Goal: Task Accomplishment & Management: Manage account settings

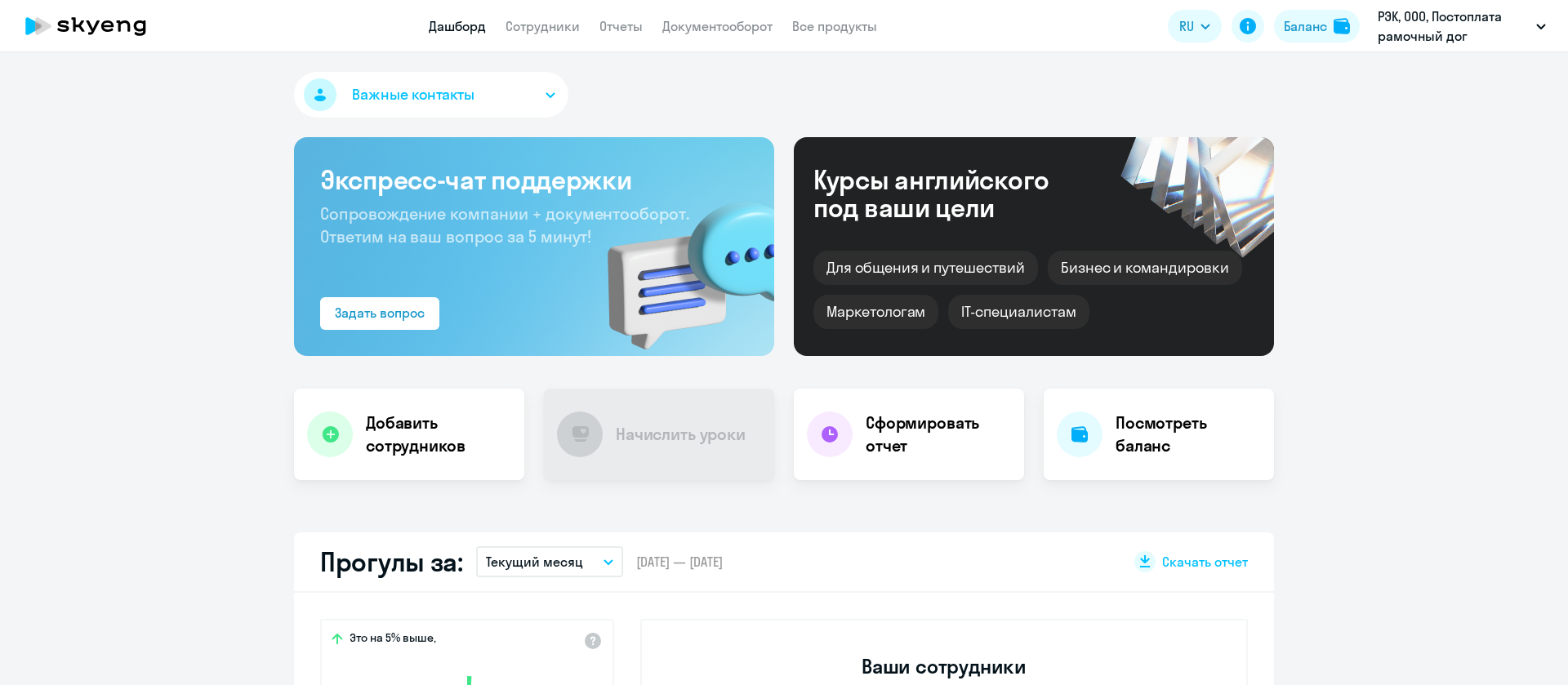
select select "30"
click at [862, 87] on div "Важные контакты" at bounding box center [784, 99] width 980 height 53
click at [883, 107] on div "Важные контакты" at bounding box center [784, 99] width 980 height 53
click at [1077, 96] on div "Важные контакты" at bounding box center [784, 99] width 980 height 53
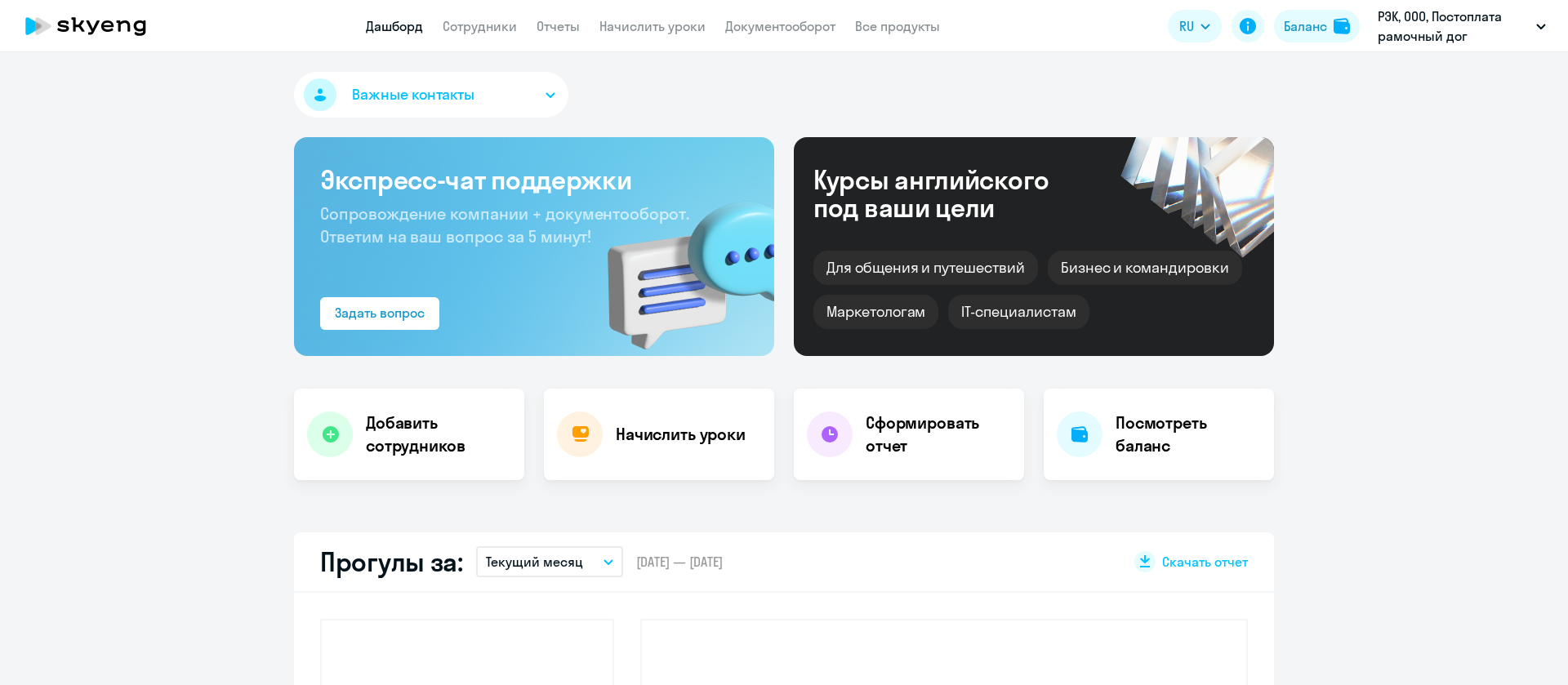
select select "30"
click at [667, 28] on link "Начислить уроки" at bounding box center [652, 25] width 106 height 17
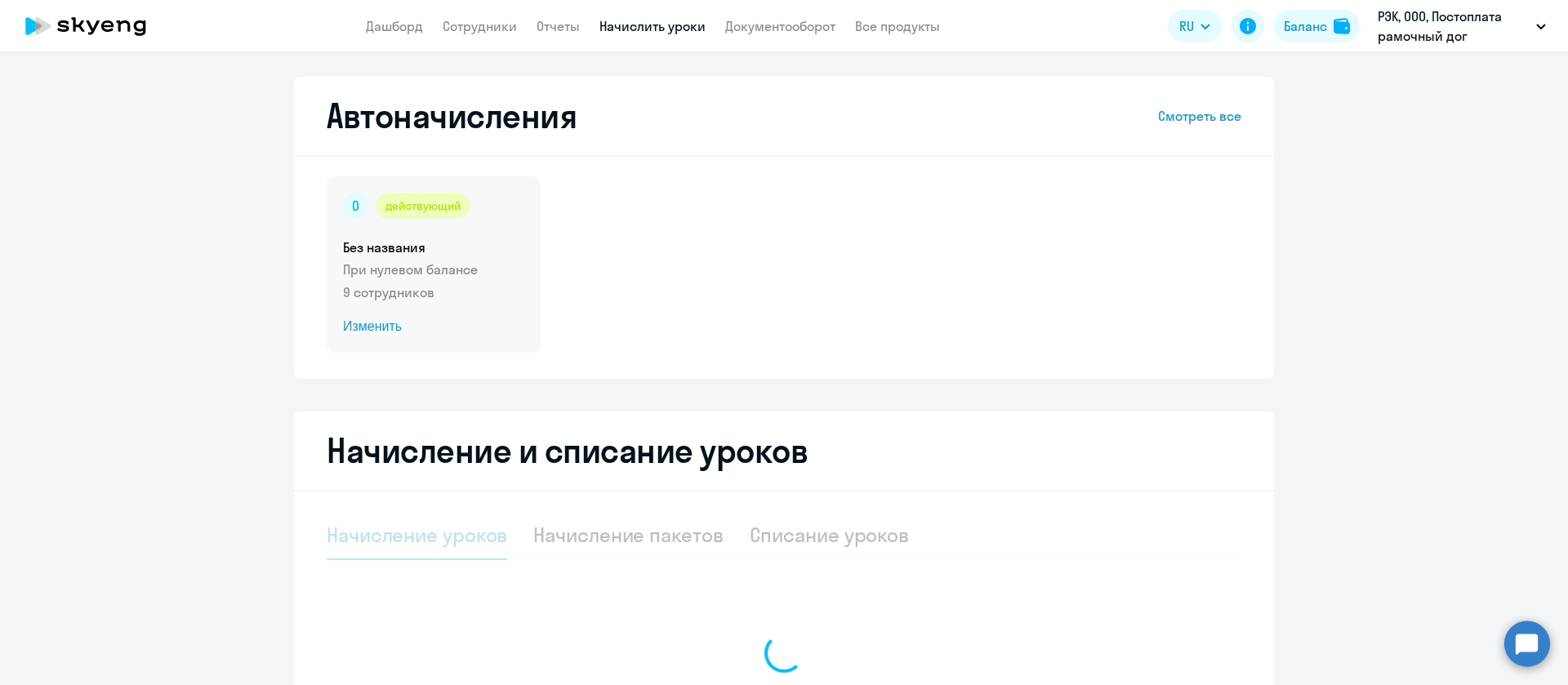
click at [447, 274] on p "При нулевом балансе" at bounding box center [433, 269] width 182 height 20
select select "10"
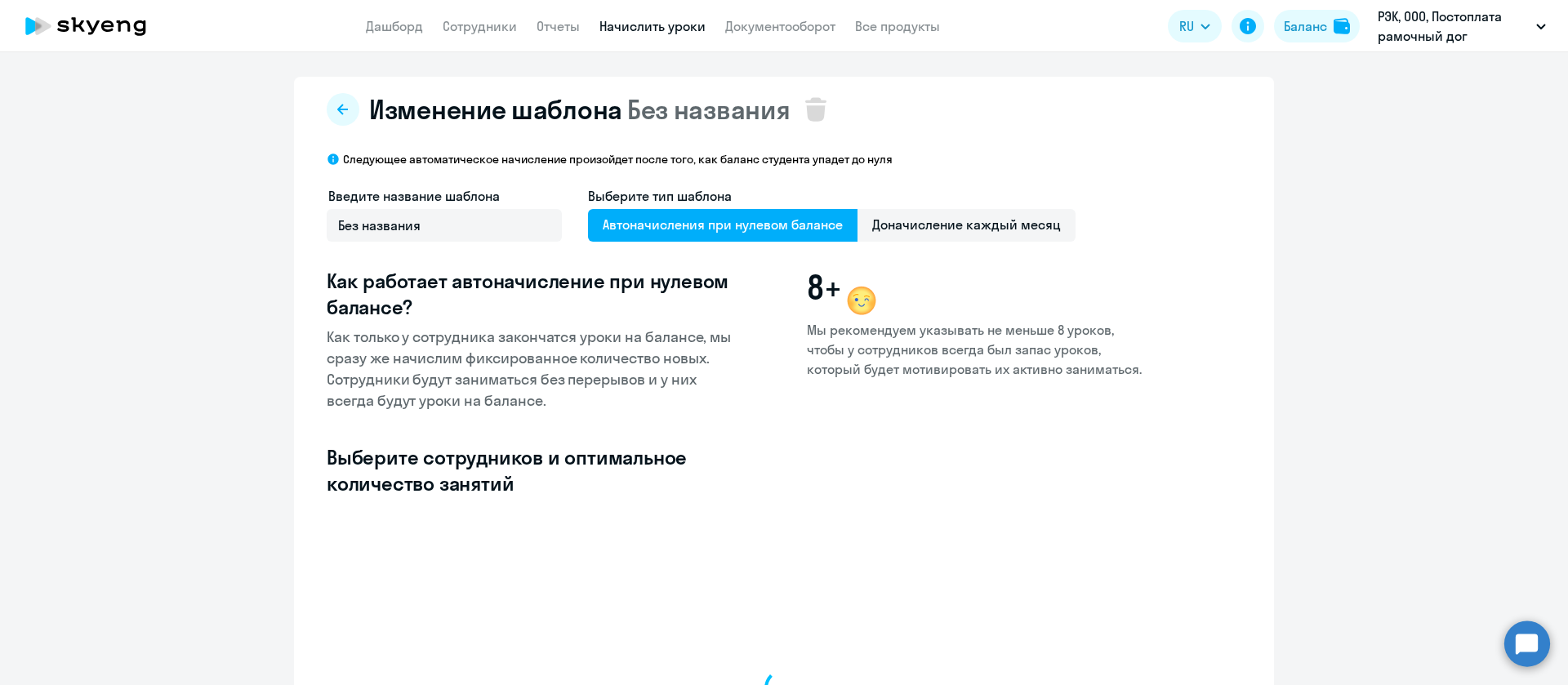
select select "10"
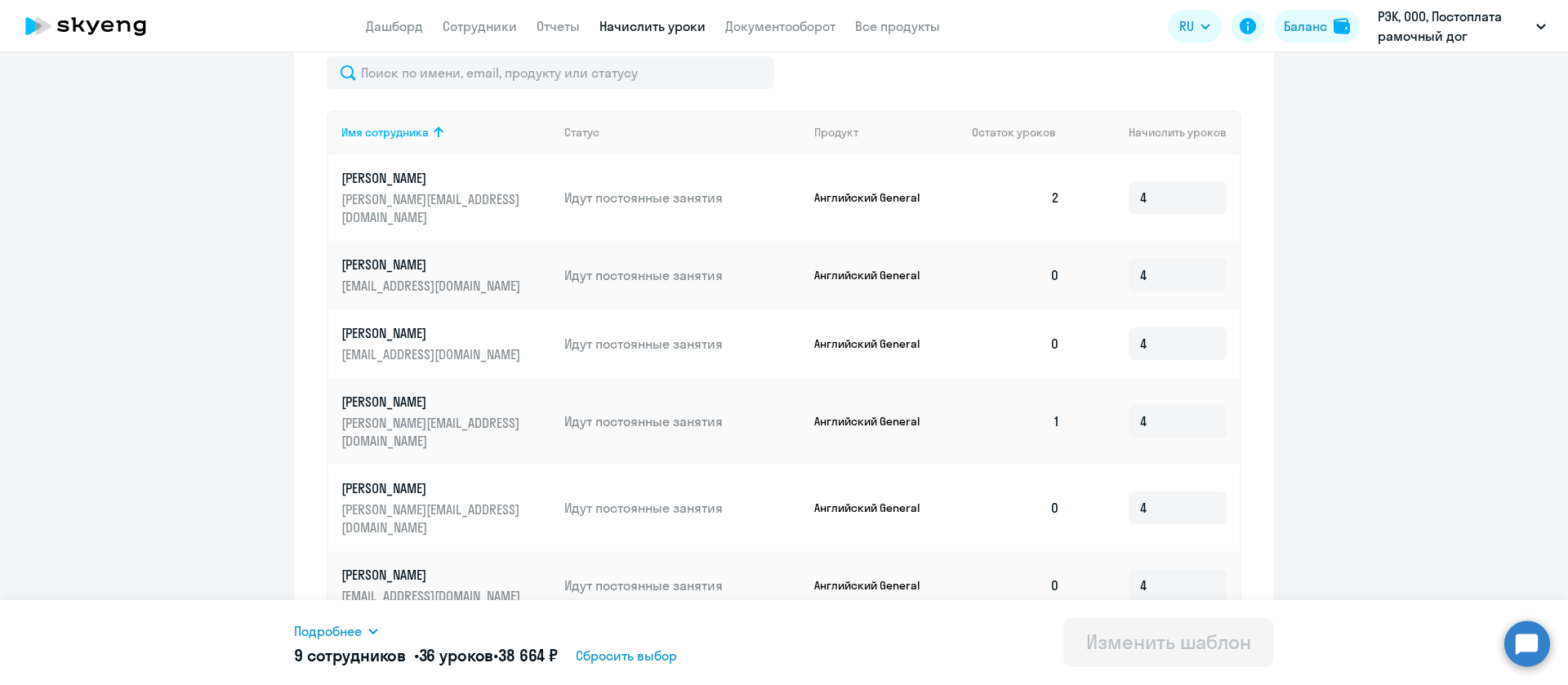
scroll to position [490, 0]
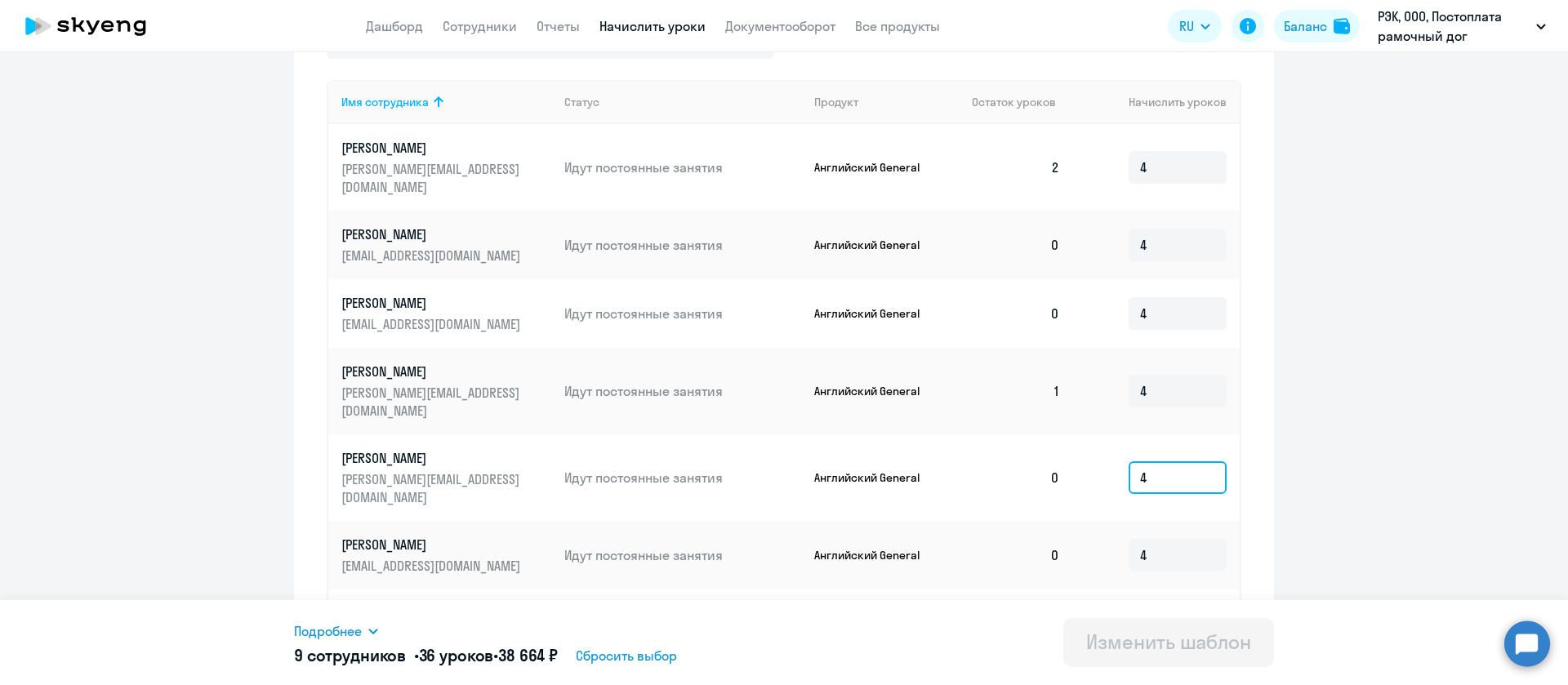
click at [1183, 462] on input "4" at bounding box center [1177, 477] width 98 height 32
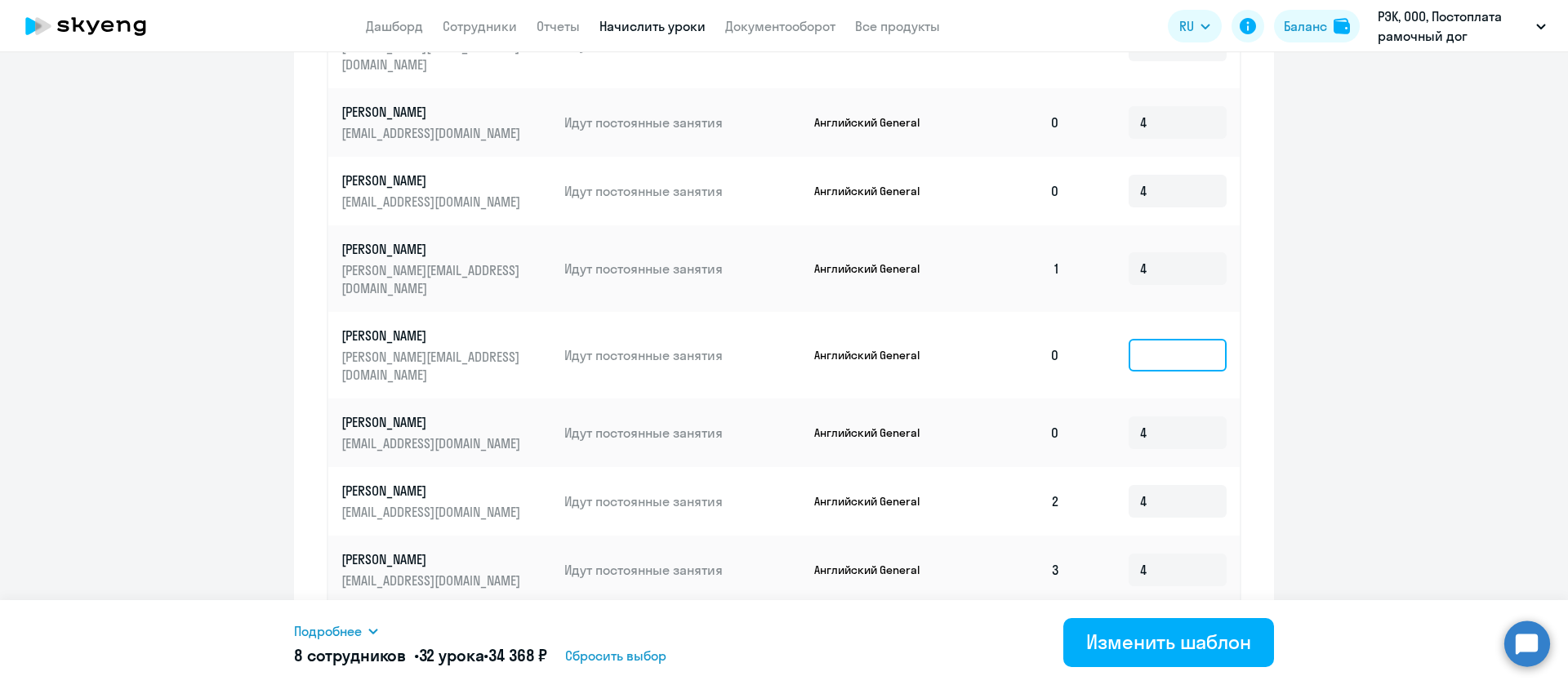
scroll to position [683, 0]
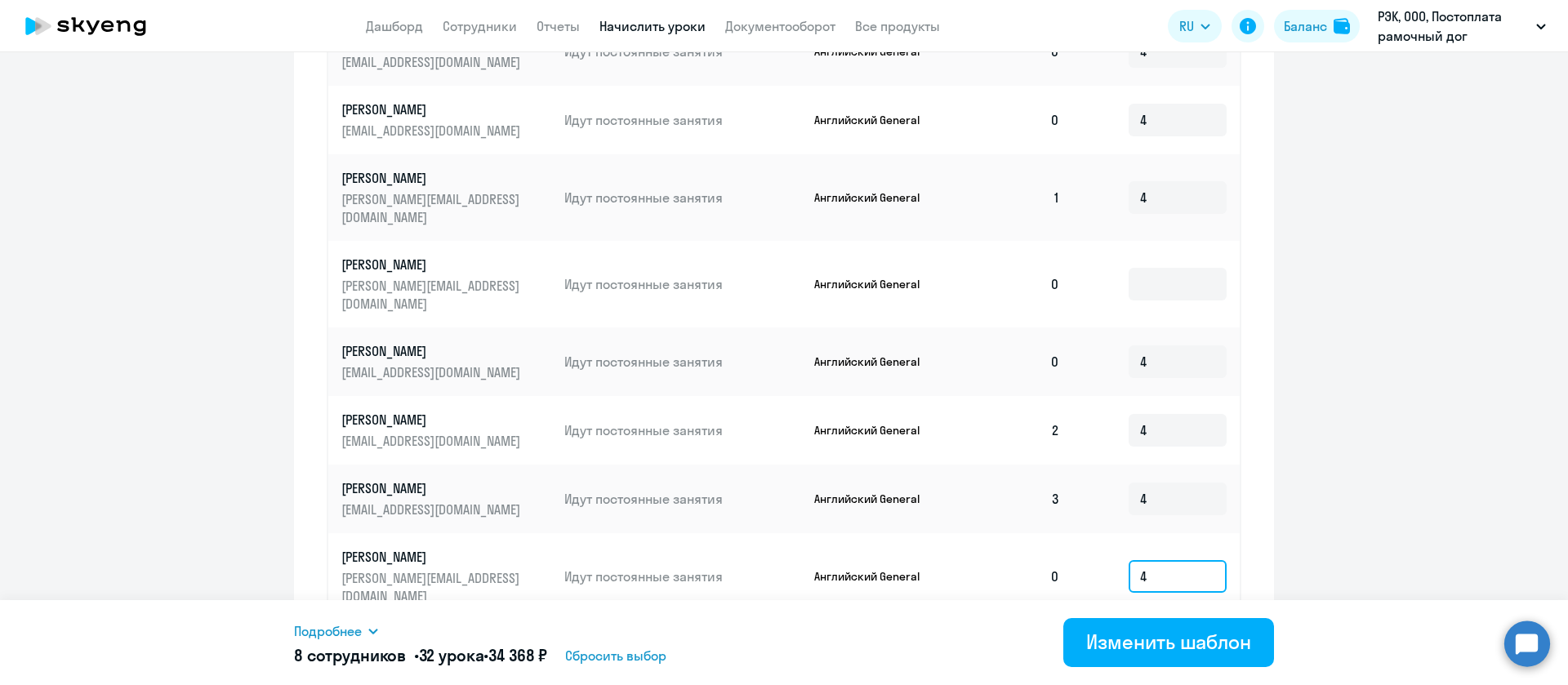
click at [1155, 560] on input "4" at bounding box center [1177, 576] width 98 height 32
click at [1124, 645] on div "Изменить шаблон" at bounding box center [1168, 641] width 165 height 26
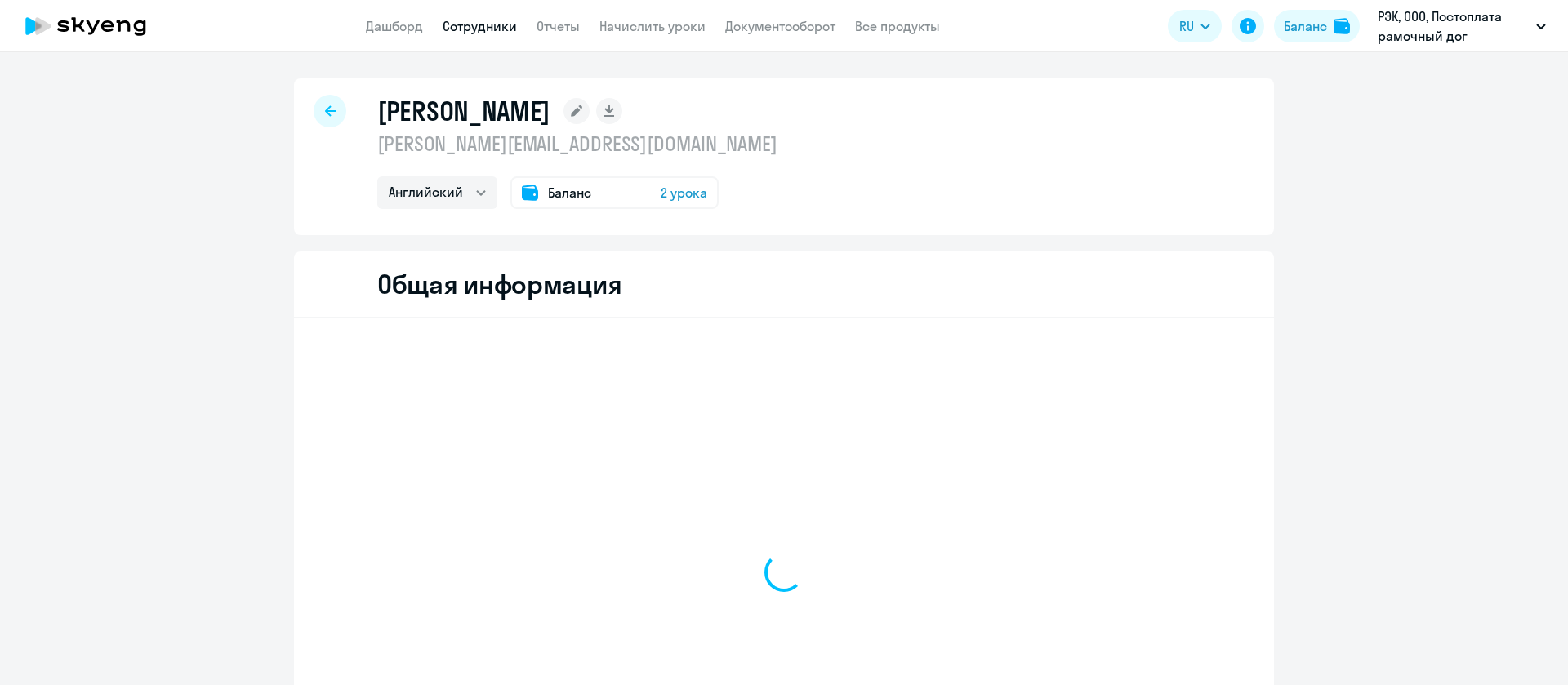
select select "english"
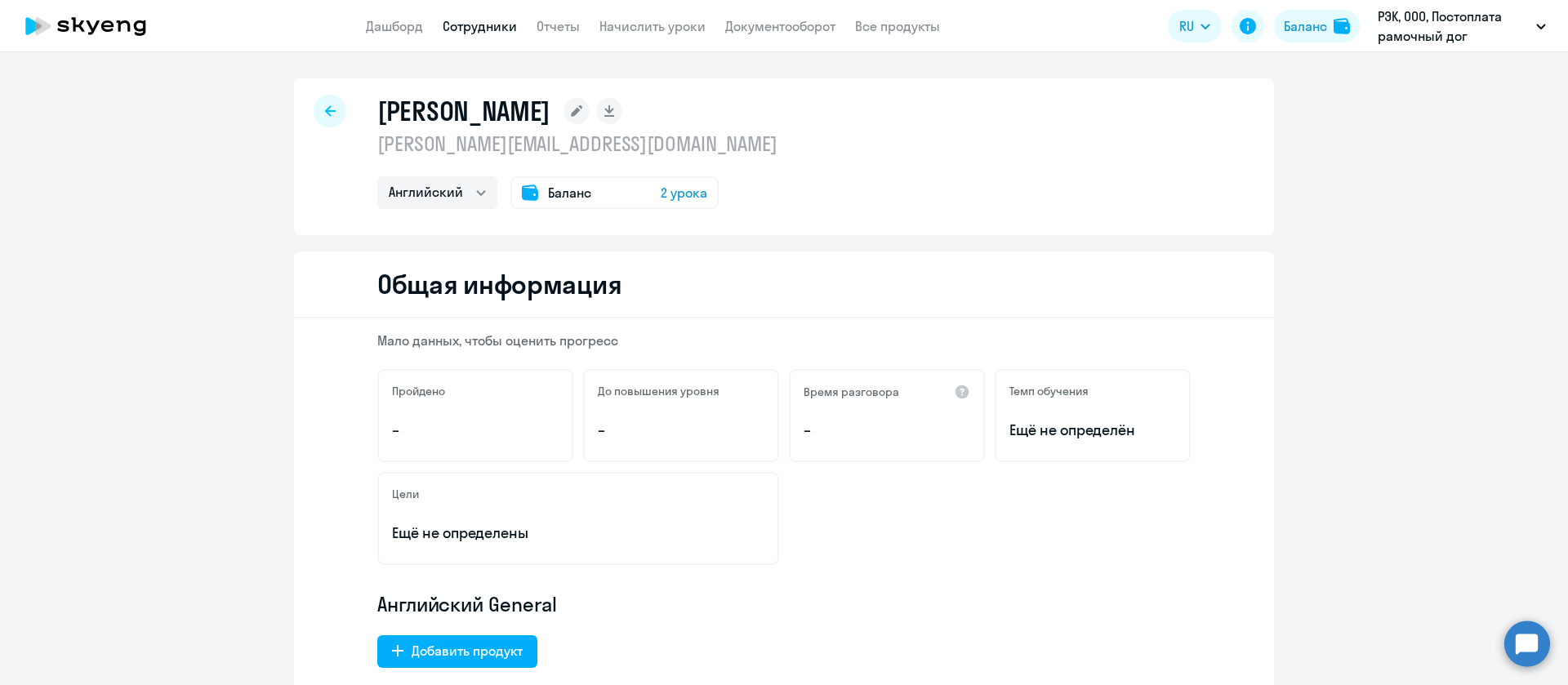
click at [601, 148] on p "[PERSON_NAME][EMAIL_ADDRESS][DOMAIN_NAME]" at bounding box center [577, 143] width 400 height 26
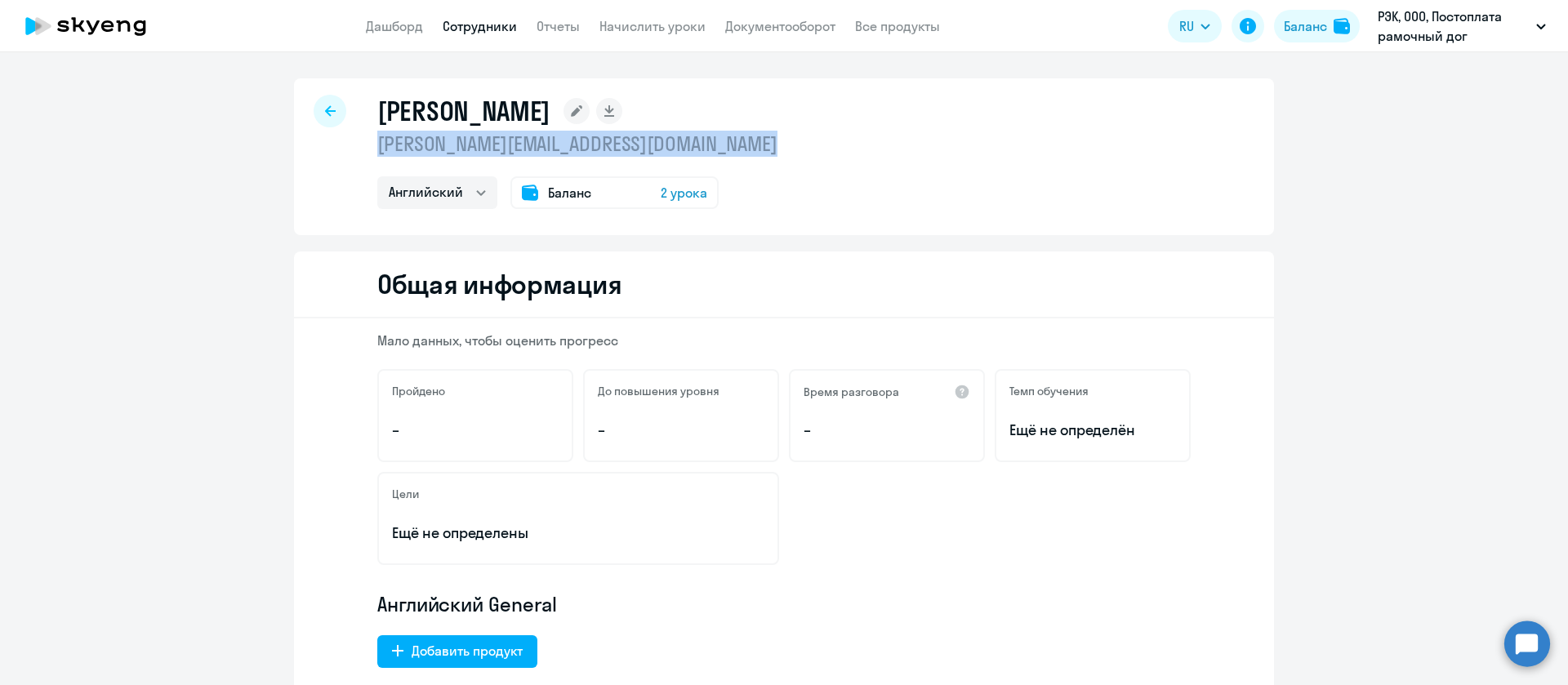
click at [601, 148] on p "[PERSON_NAME][EMAIL_ADDRESS][DOMAIN_NAME]" at bounding box center [577, 143] width 400 height 26
click at [497, 19] on link "Сотрудники" at bounding box center [479, 25] width 74 height 17
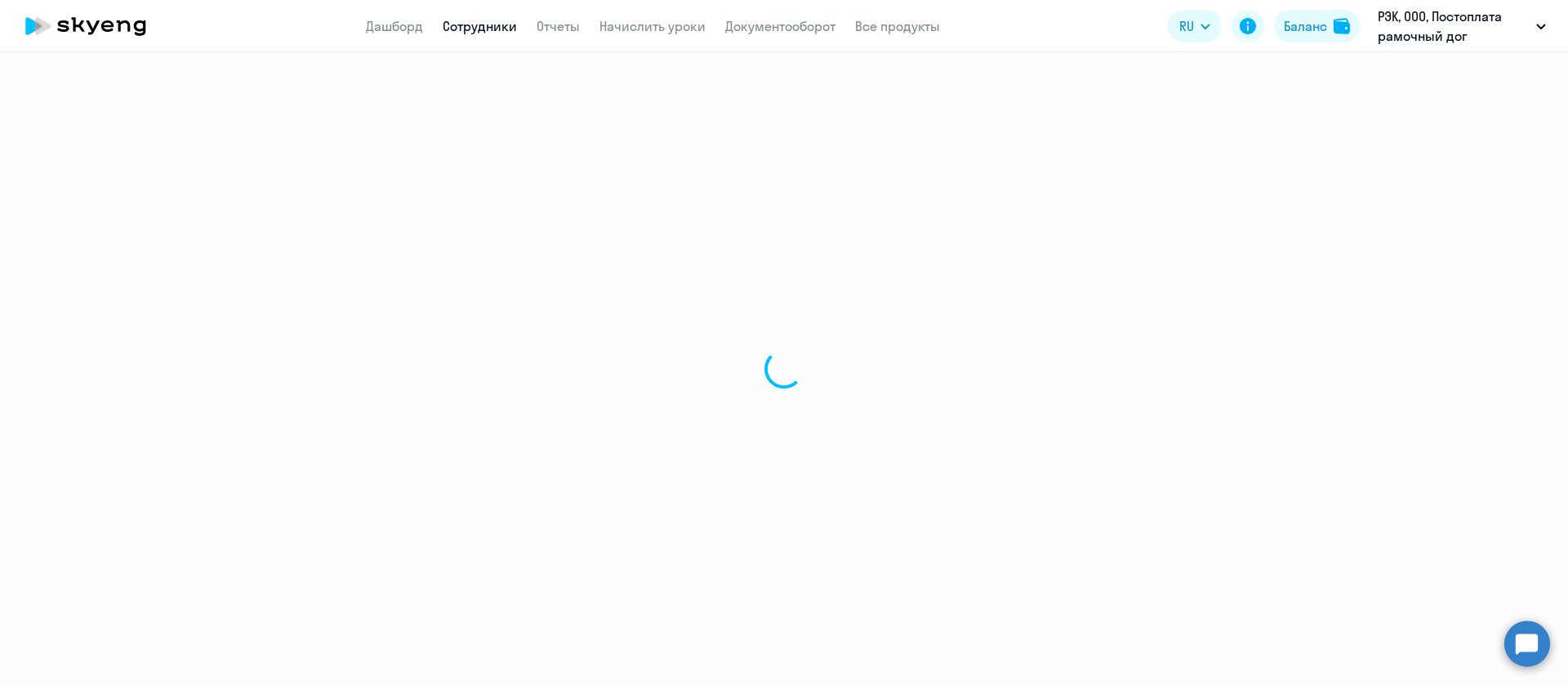
select select "30"
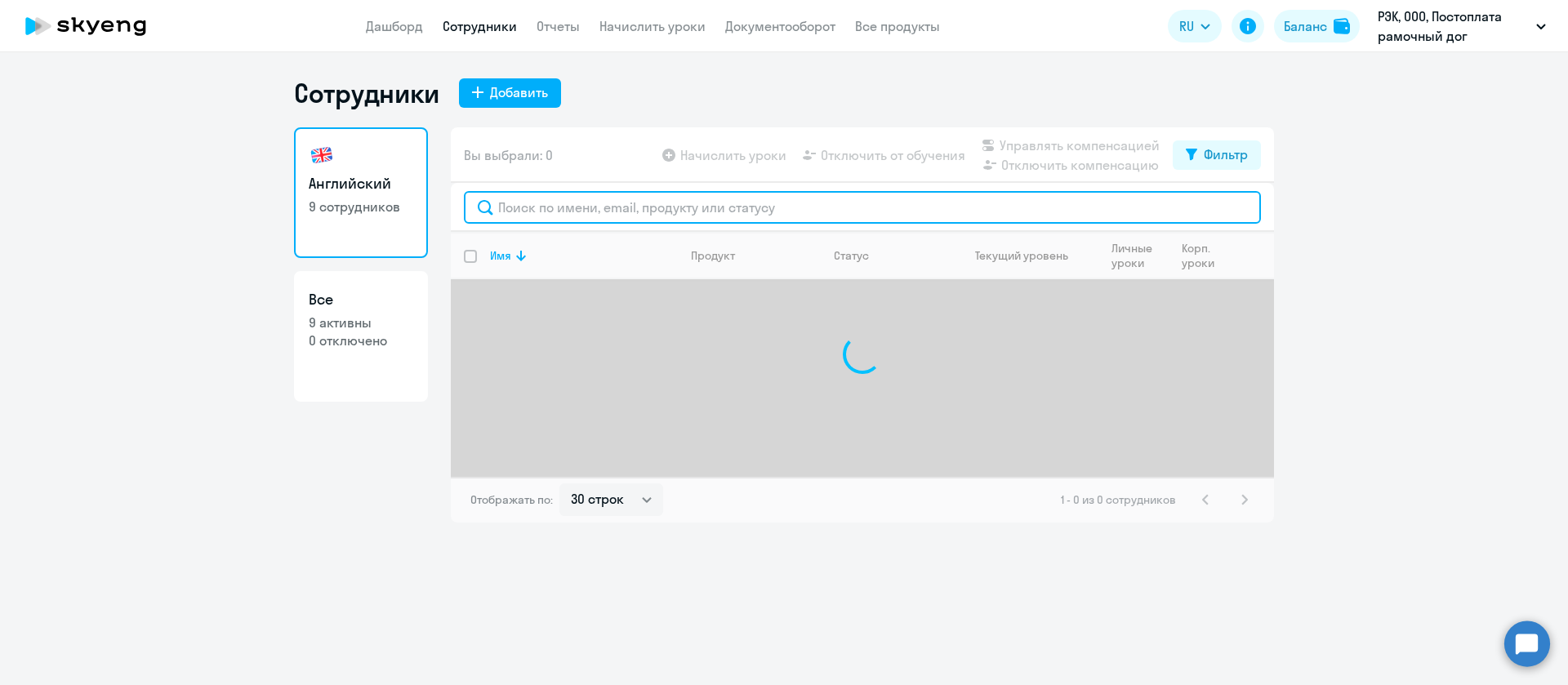
click at [584, 204] on input "text" at bounding box center [862, 207] width 797 height 32
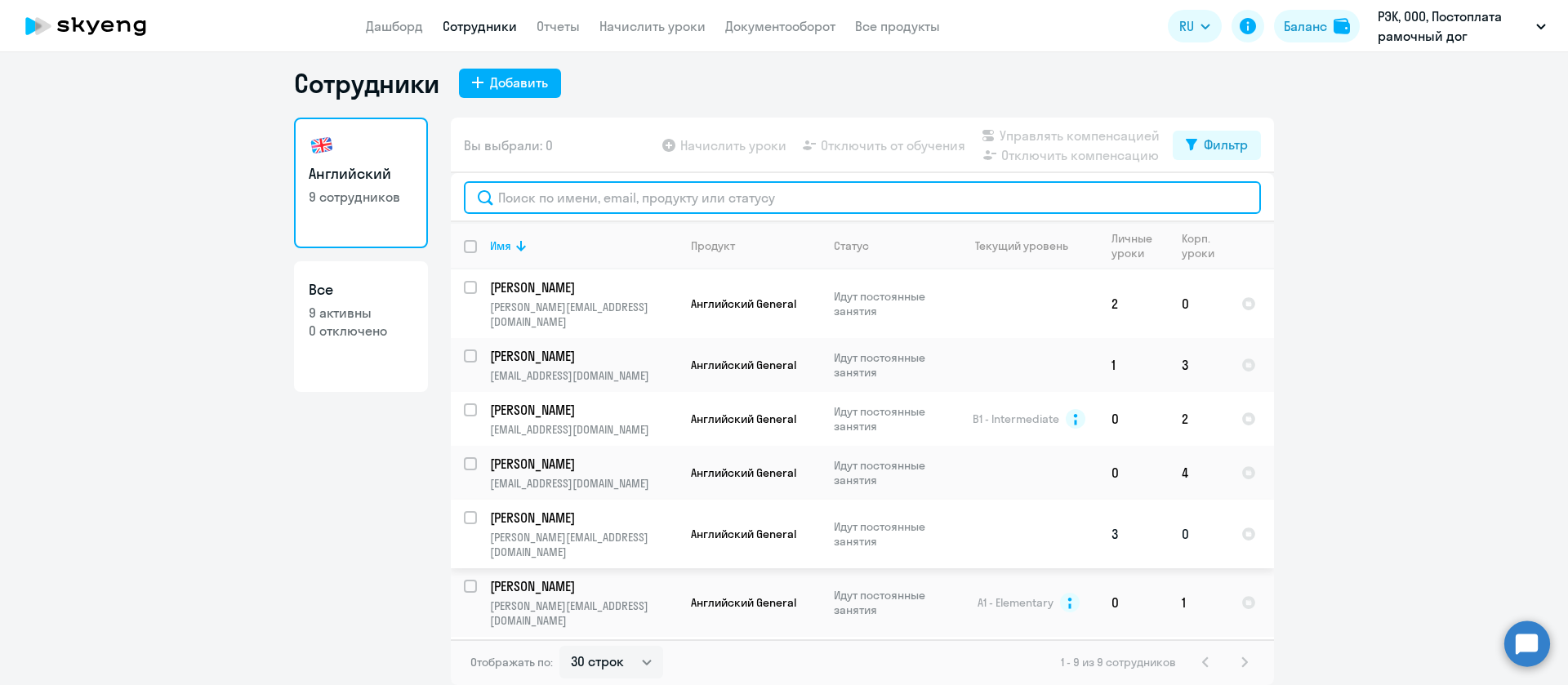
scroll to position [115, 0]
